Goal: Find specific page/section: Find specific page/section

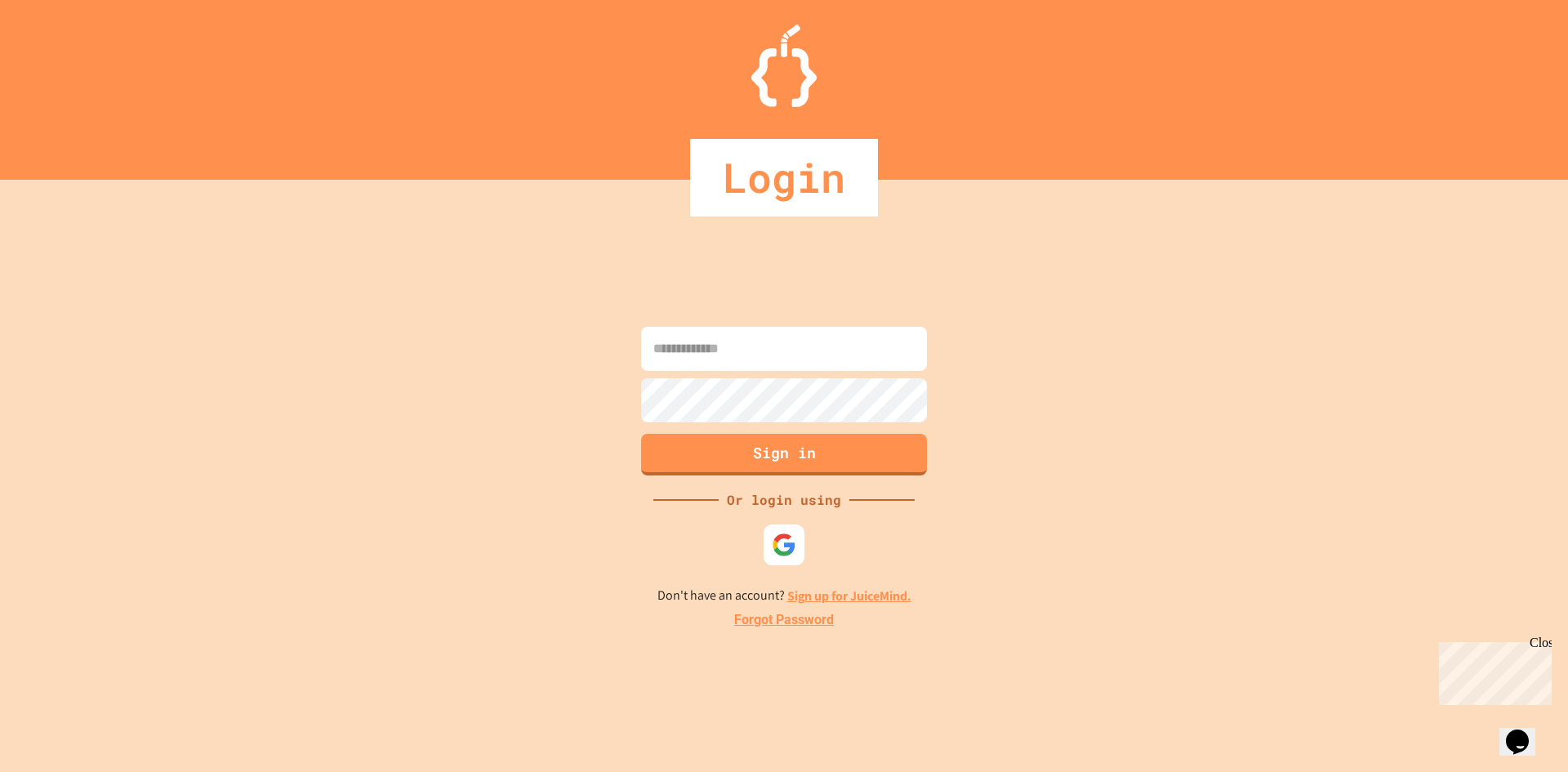
click at [630, 356] on div "Sign in Or login using Don't have an account? Sign up for JuiceMind. Forgot Pas…" at bounding box center [784, 476] width 1568 height 592
click at [647, 351] on input at bounding box center [784, 348] width 286 height 44
type input "**********"
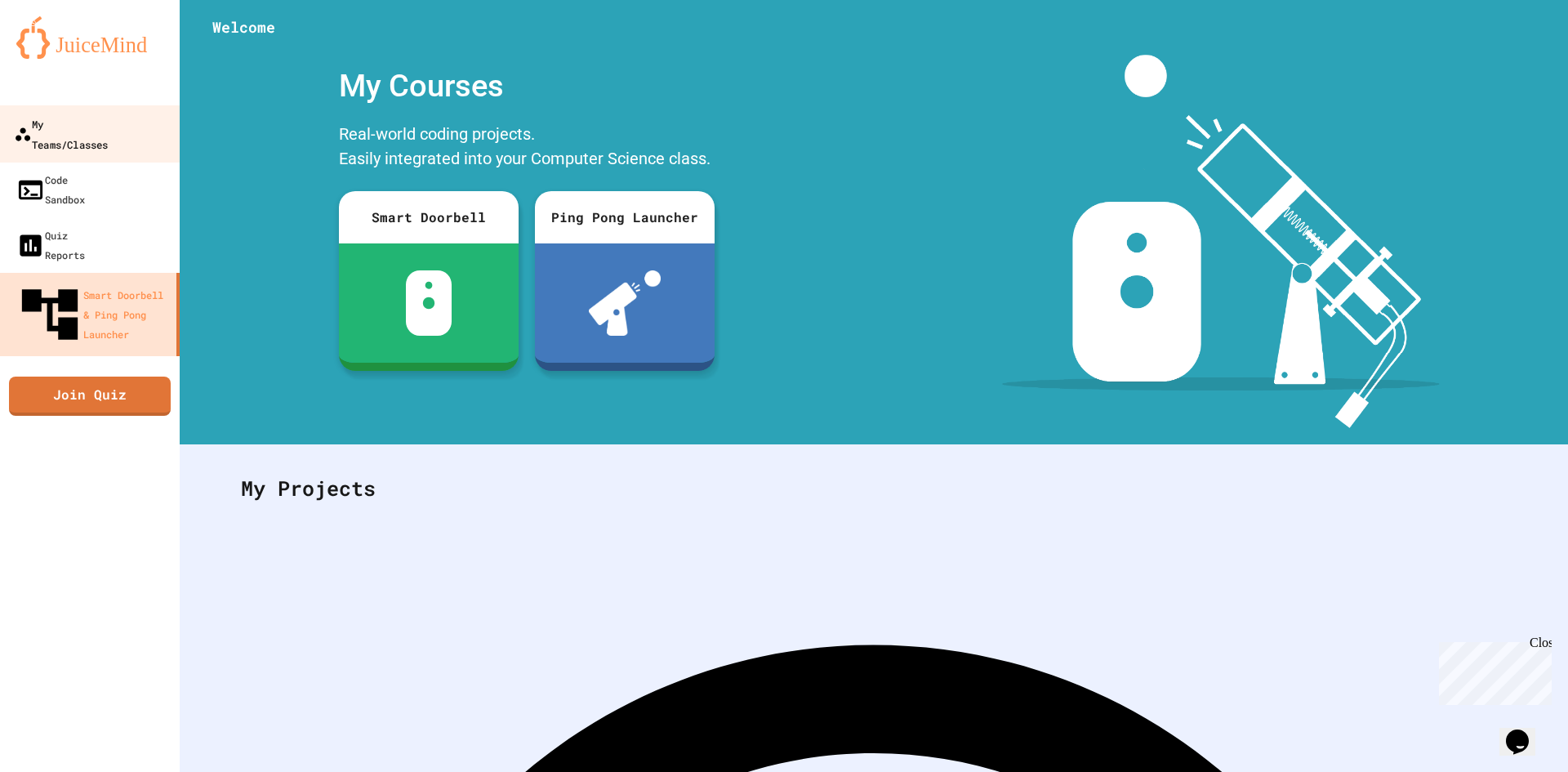
click at [78, 120] on div "My Teams/Classes" at bounding box center [60, 134] width 93 height 40
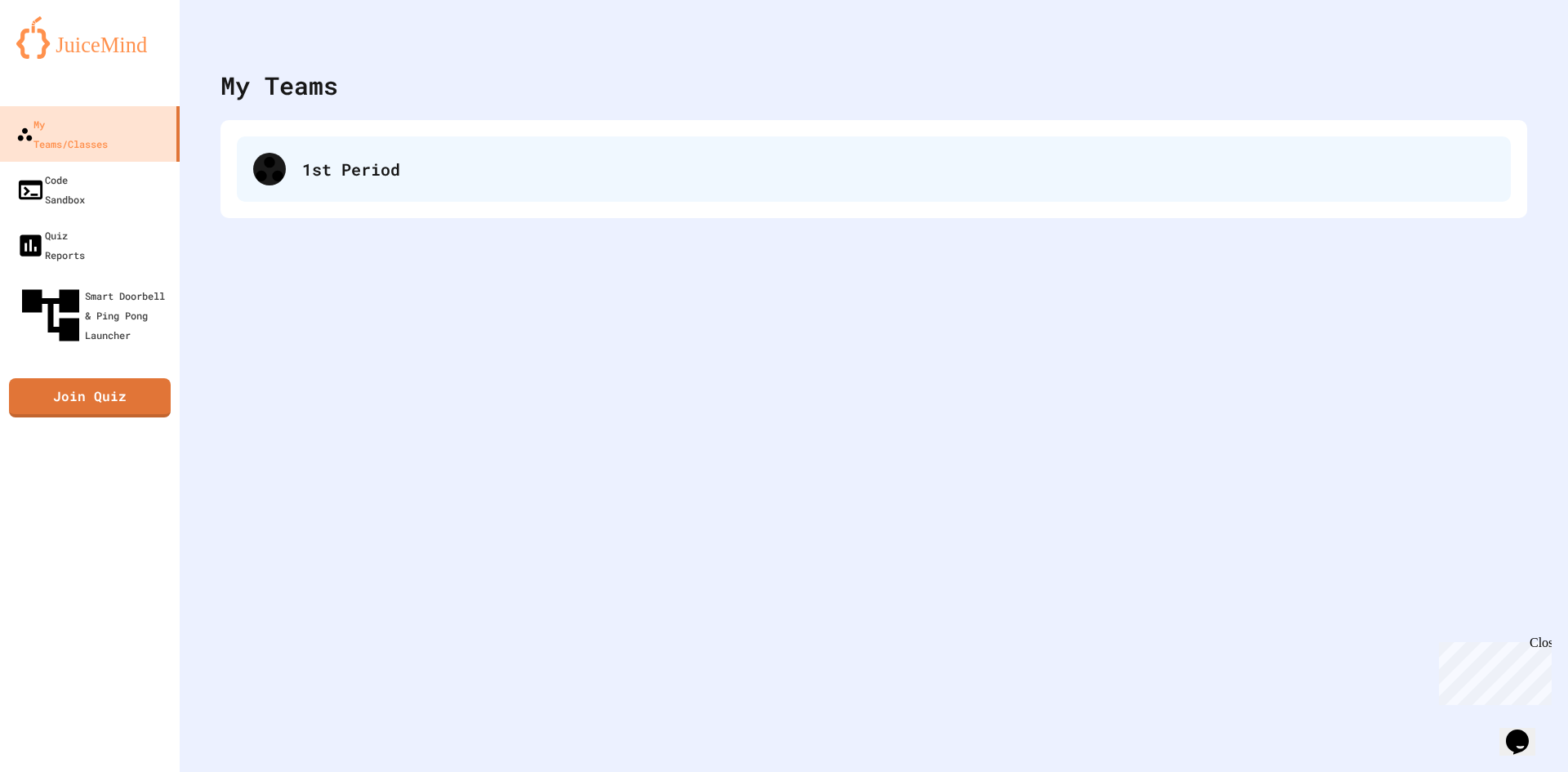
click at [323, 150] on div "1st Period" at bounding box center [873, 169] width 1274 height 65
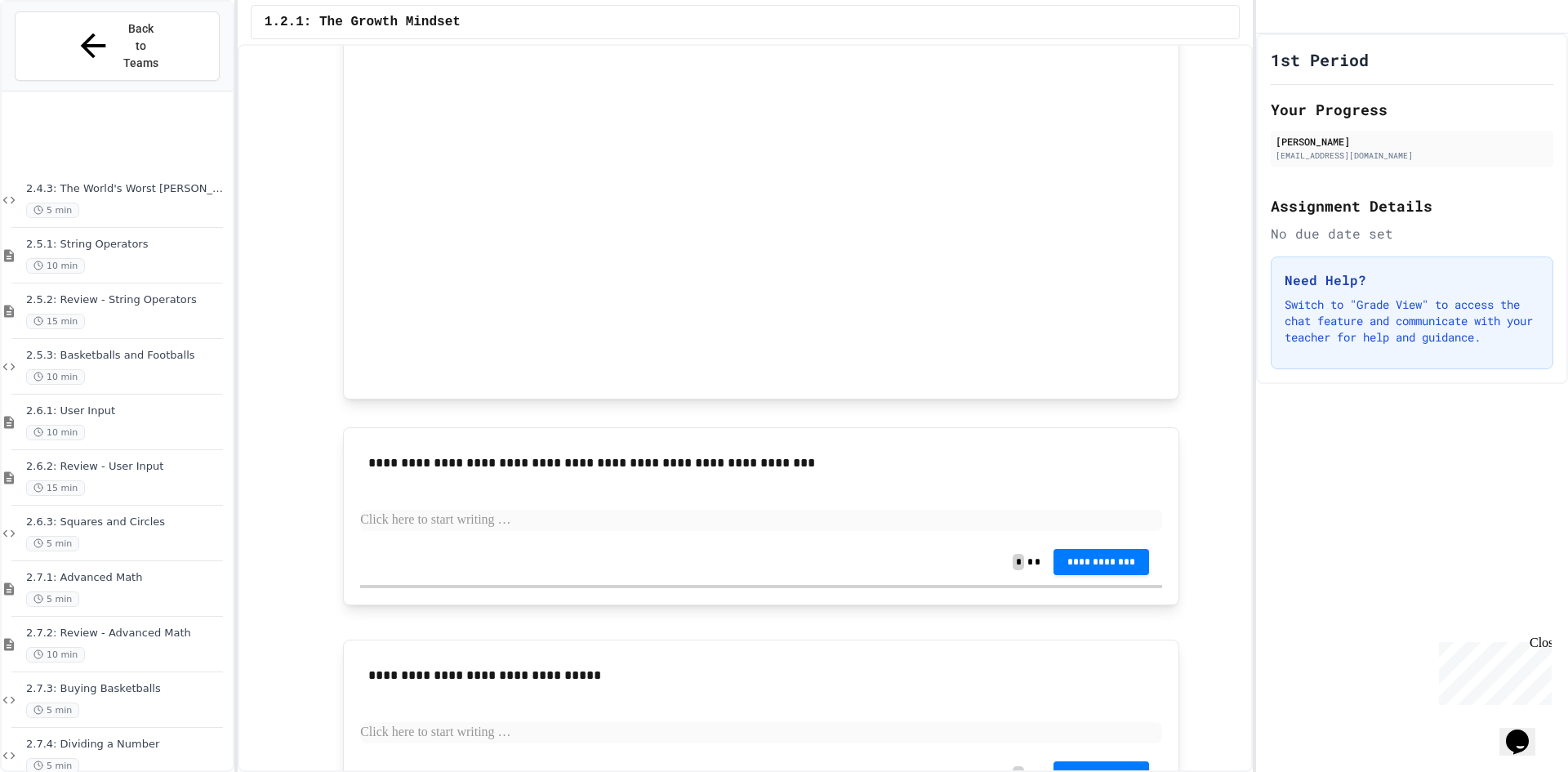
scroll to position [1597, 0]
click at [157, 763] on div "15 min" at bounding box center [128, 770] width 203 height 16
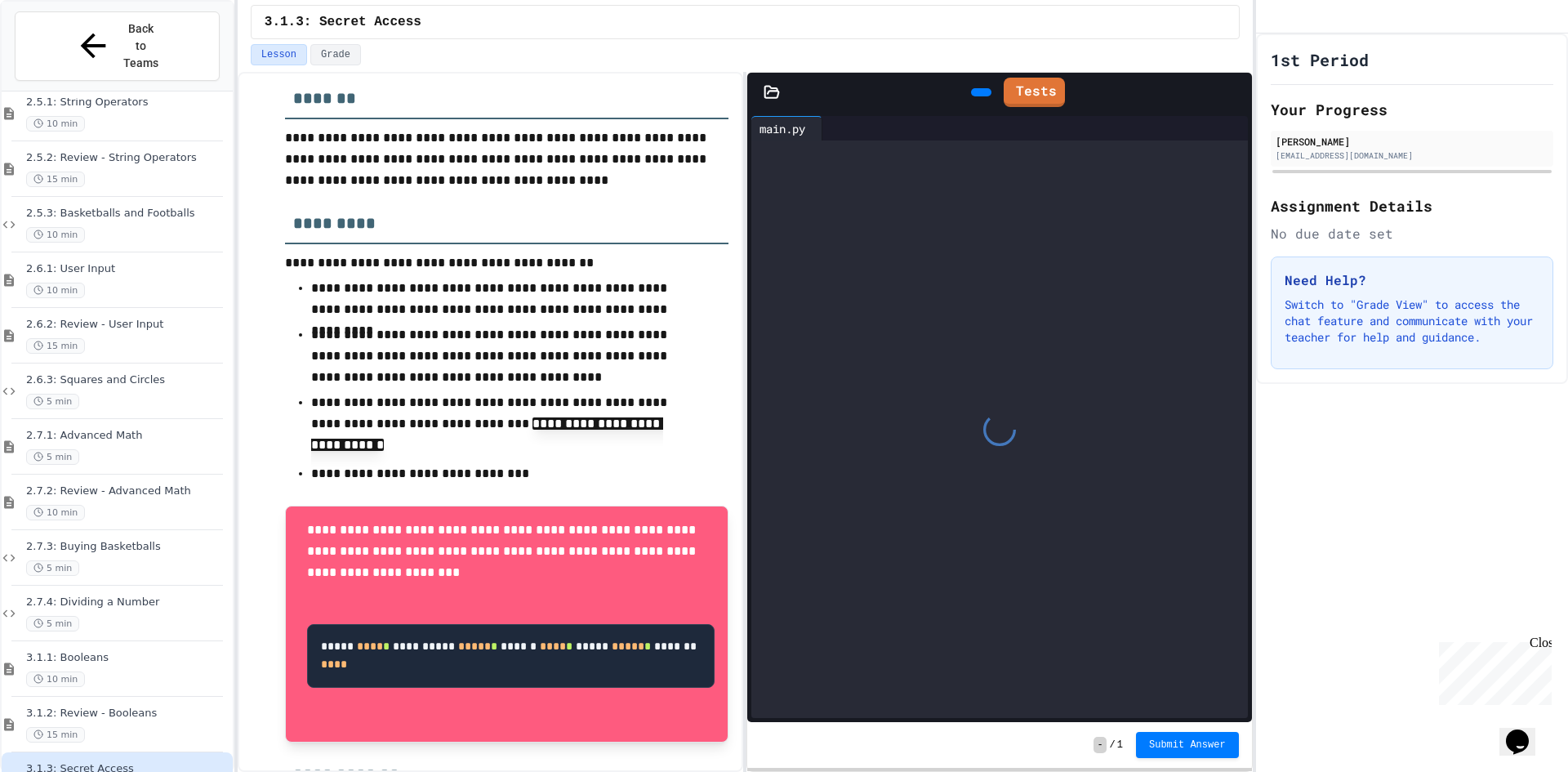
scroll to position [326, 0]
